Goal: Information Seeking & Learning: Learn about a topic

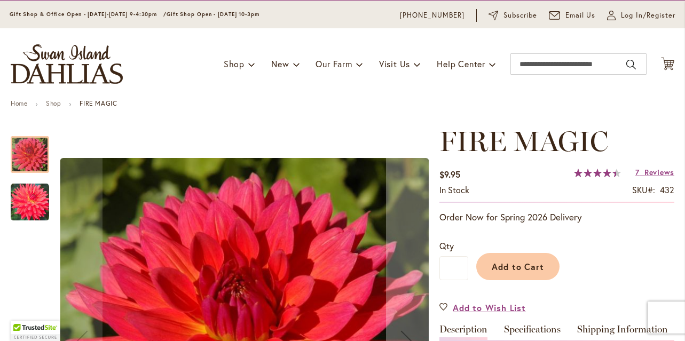
scroll to position [20, 0]
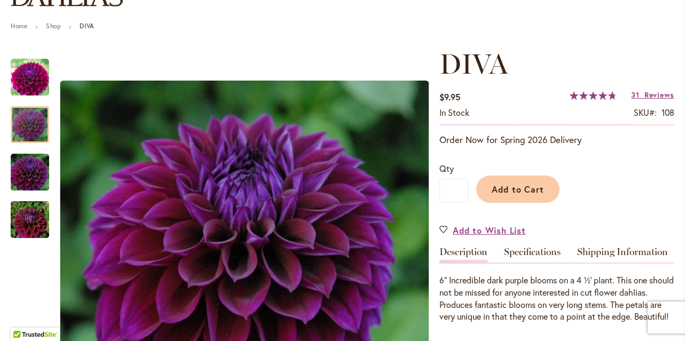
scroll to position [107, 0]
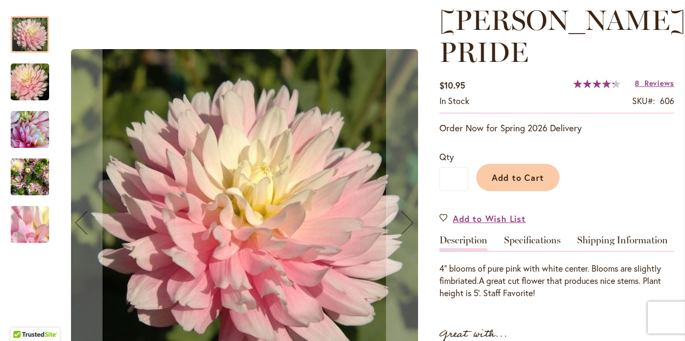
scroll to position [160, 0]
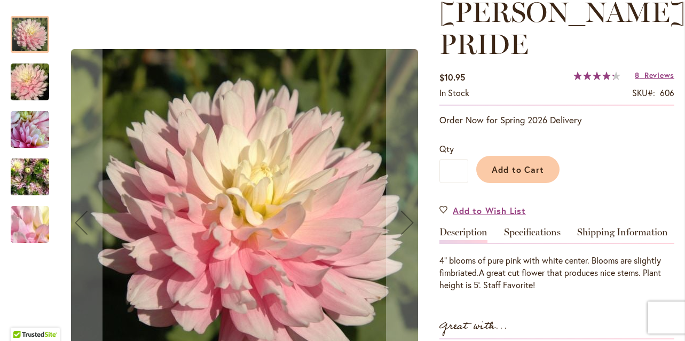
click at [24, 122] on img "CHILSON'S PRIDE" at bounding box center [30, 130] width 38 height 38
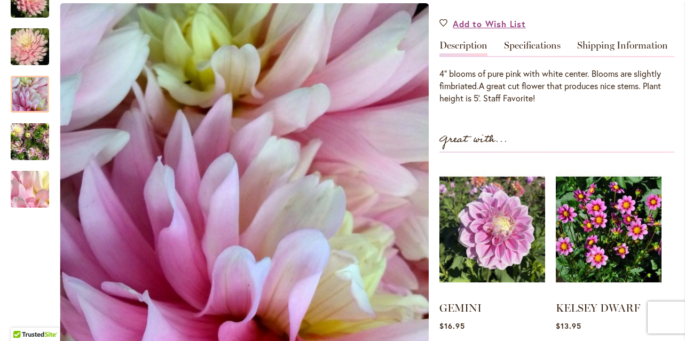
scroll to position [321, 0]
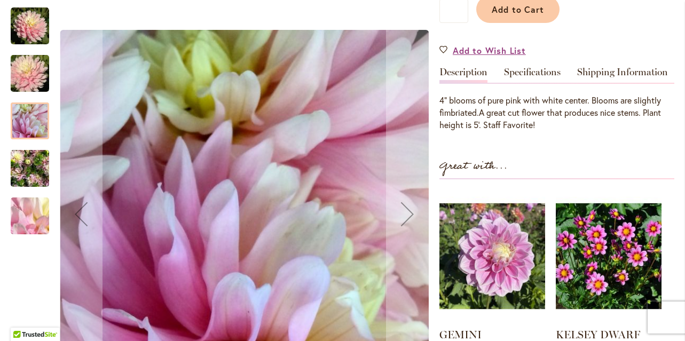
click at [34, 74] on img "CHILSON'S PRIDE" at bounding box center [29, 73] width 77 height 51
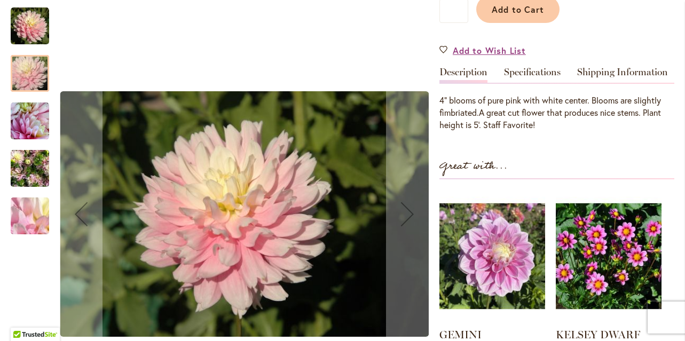
click at [33, 24] on img "CHILSON'S PRIDE" at bounding box center [30, 25] width 38 height 38
